Goal: Information Seeking & Learning: Learn about a topic

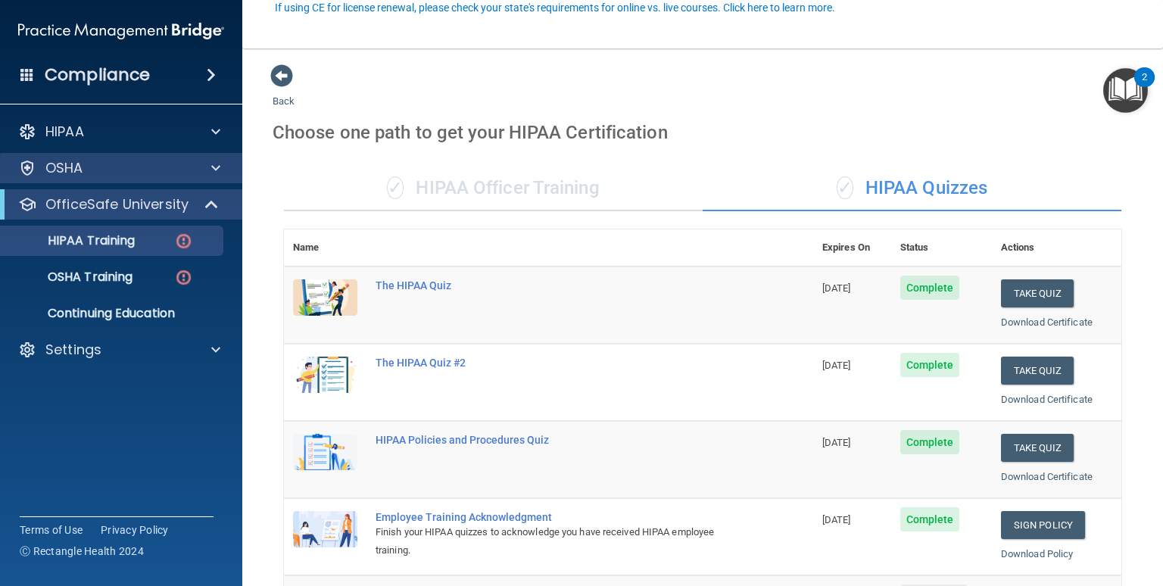
scroll to position [146, 0]
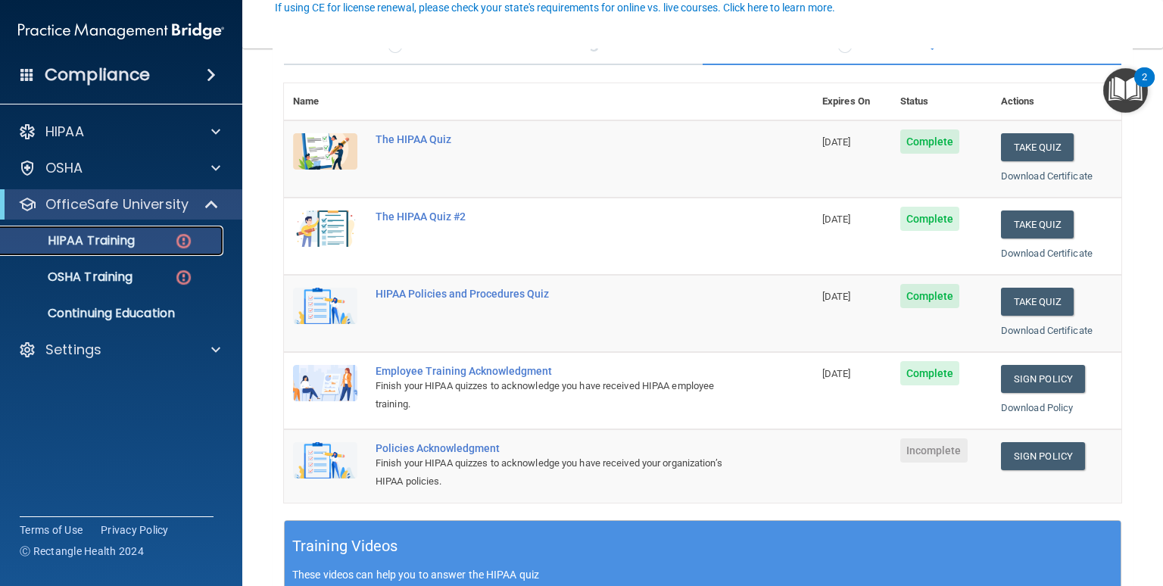
click at [138, 249] on link "HIPAA Training" at bounding box center [104, 241] width 238 height 30
click at [132, 275] on p "OSHA Training" at bounding box center [71, 276] width 123 height 15
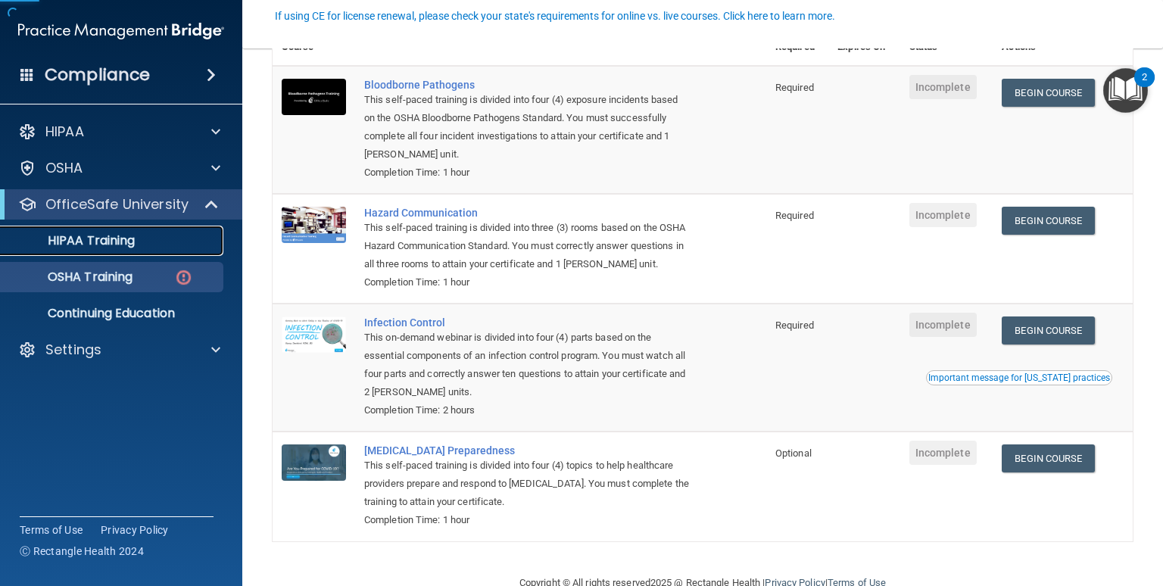
click at [145, 246] on div "HIPAA Training" at bounding box center [113, 240] width 207 height 15
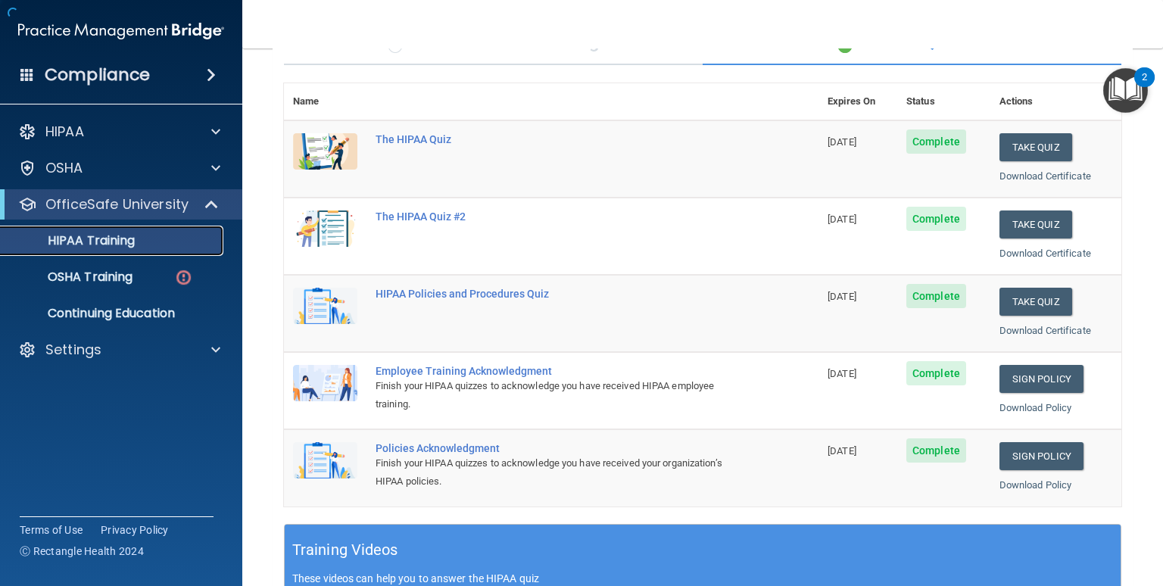
scroll to position [515, 0]
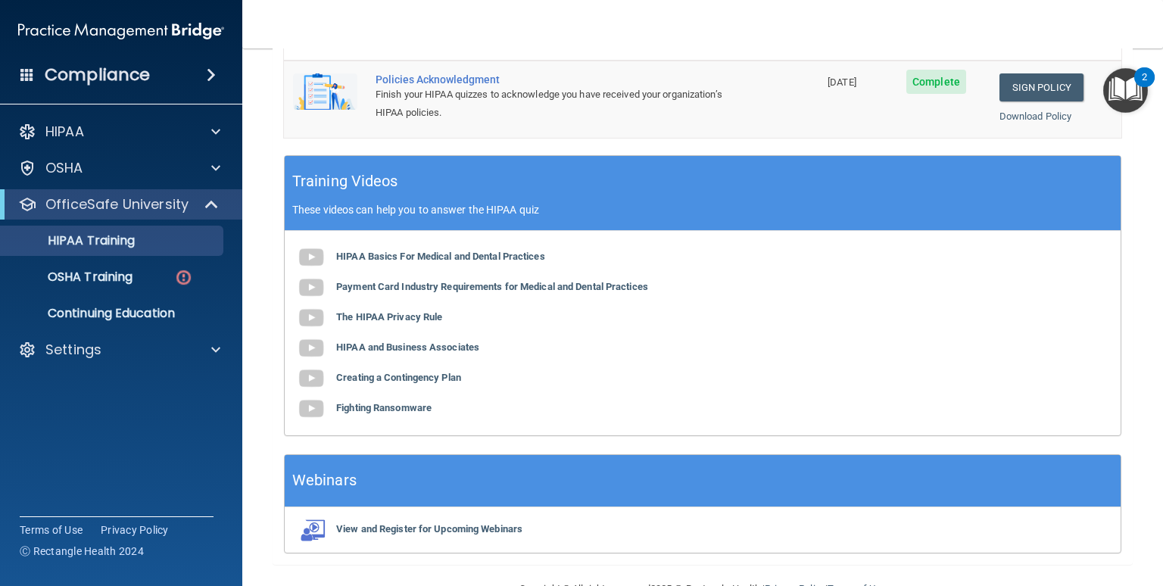
click at [805, 211] on p "These videos can help you to answer the HIPAA quiz" at bounding box center [702, 210] width 820 height 12
